Goal: Find specific page/section: Find specific page/section

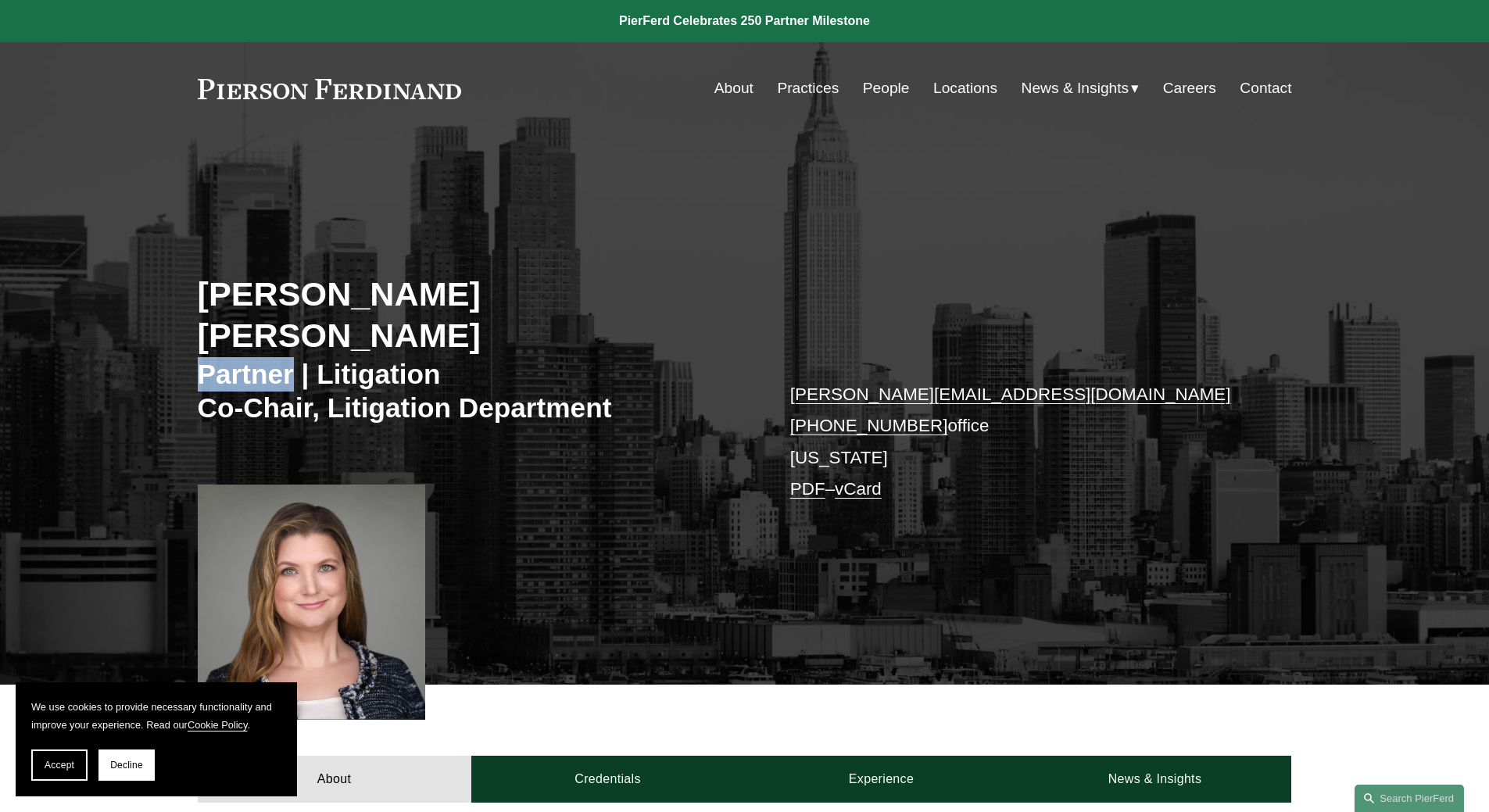
drag, startPoint x: 292, startPoint y: 340, endPoint x: 149, endPoint y: 340, distance: 143.0
click at [149, 340] on div "Christina H. Bost Seaton Partner | Litigation Co-Chair, Litigation Department c…" at bounding box center [744, 432] width 1489 height 504
copy h3 "Partner"
click at [386, 78] on div "About Practices People Locations News & Insights News" at bounding box center [745, 88] width 1094 height 30
click at [184, 86] on div "Skip to Content About Practices People Locations" at bounding box center [744, 88] width 1489 height 92
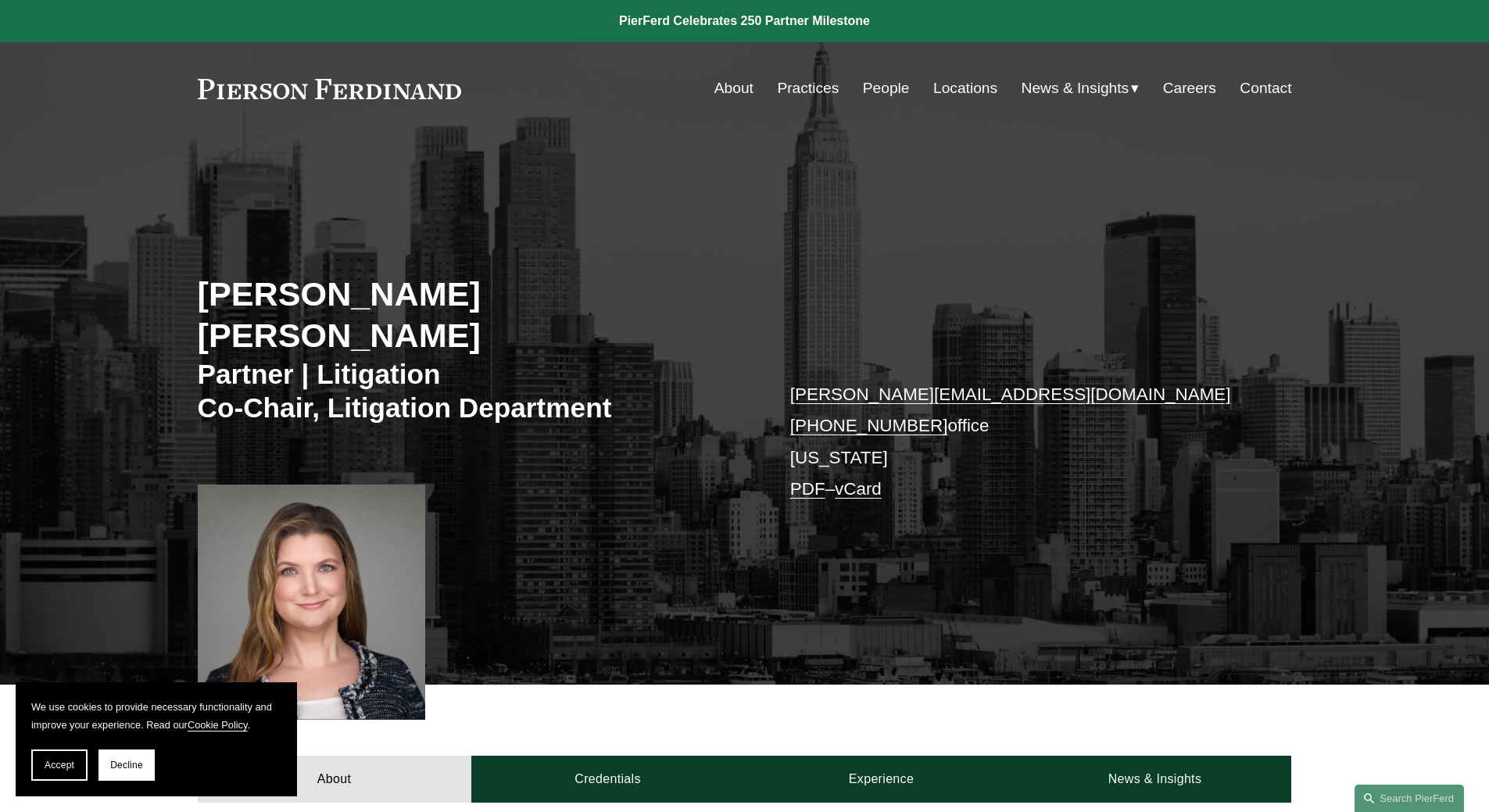
drag, startPoint x: 127, startPoint y: 22, endPoint x: 147, endPoint y: 26, distance: 20.4
click at [128, 22] on link at bounding box center [744, 21] width 1489 height 42
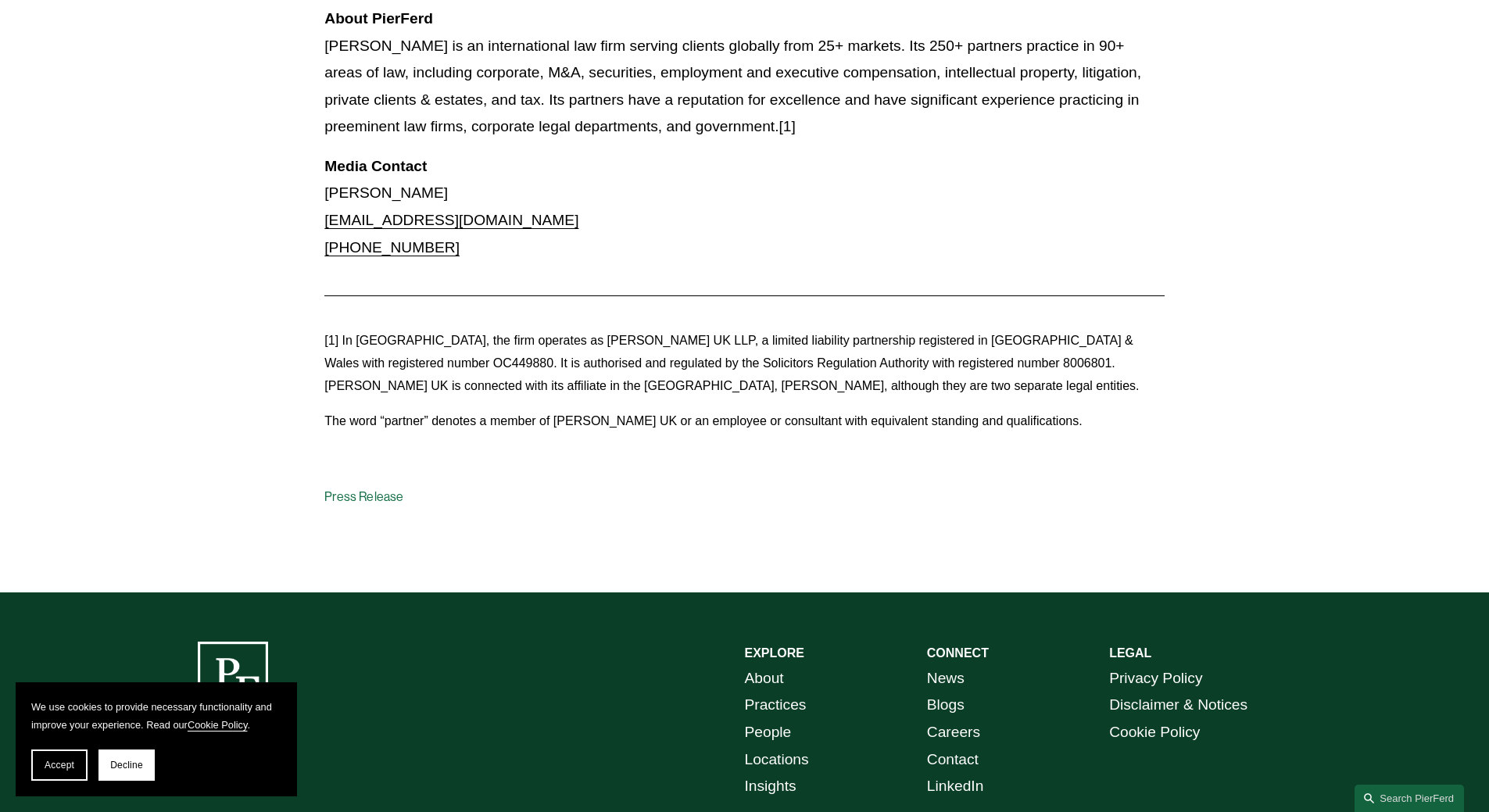
scroll to position [1813, 0]
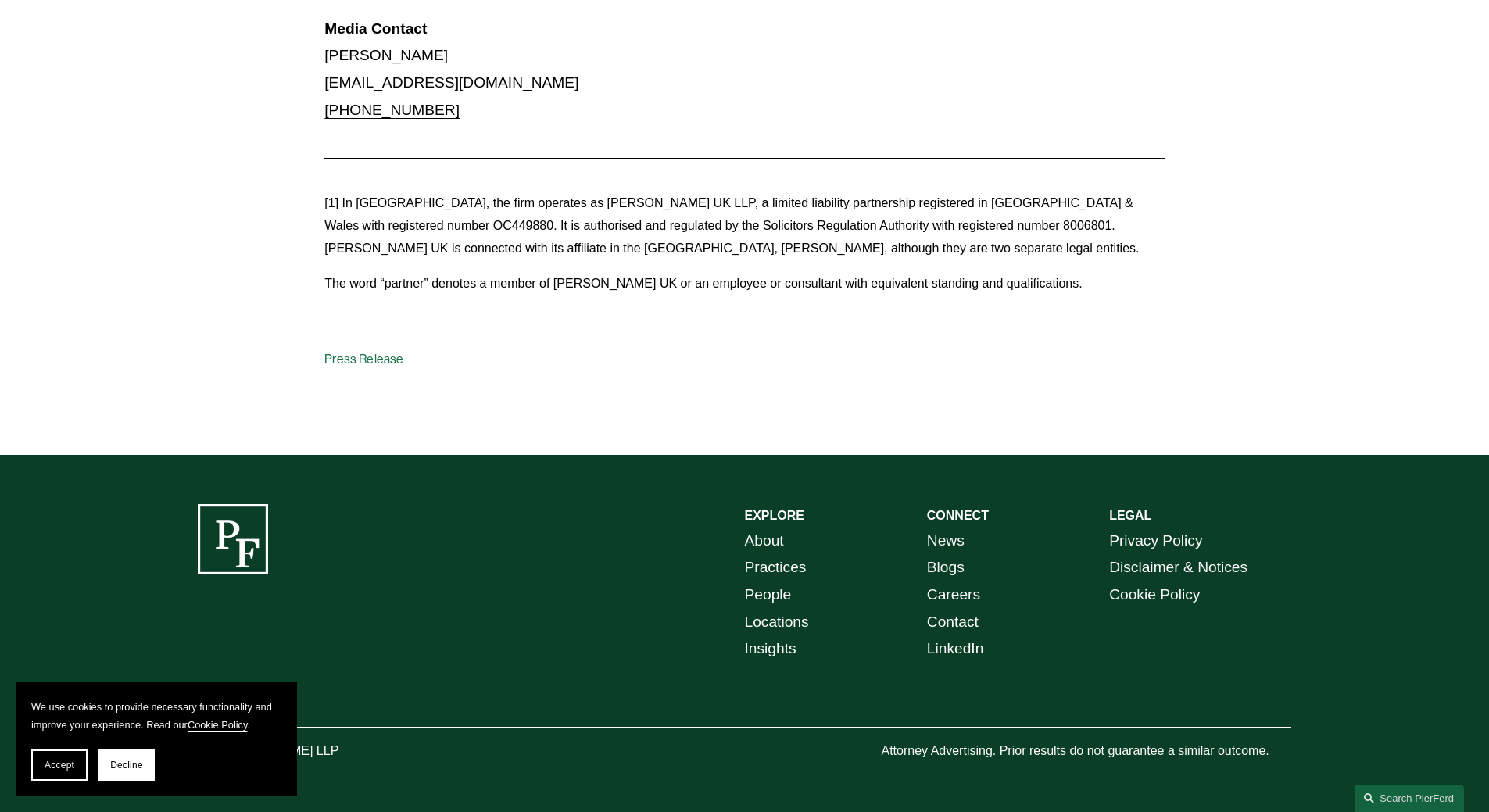
click at [331, 754] on p "© [PERSON_NAME] LLP" at bounding box center [312, 751] width 228 height 22
click at [265, 539] on div at bounding box center [233, 539] width 70 height 70
click at [240, 538] on div at bounding box center [233, 539] width 70 height 70
click at [767, 539] on link "About" at bounding box center [764, 541] width 39 height 27
